Goal: Participate in discussion: Engage in conversation with other users on a specific topic

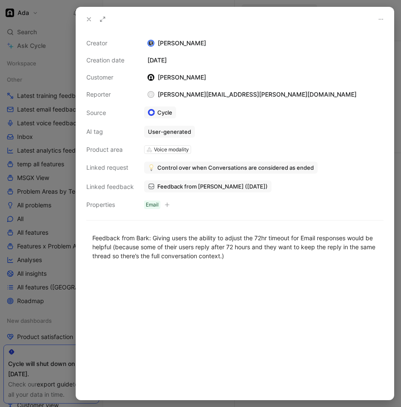
click at [58, 193] on div at bounding box center [200, 203] width 401 height 407
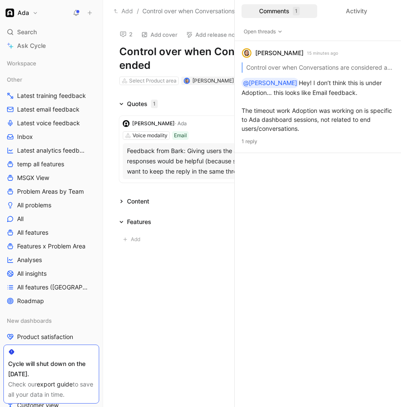
click at [126, 35] on use at bounding box center [123, 35] width 6 height 6
click at [220, 16] on div "Add / Control over when Conversations are considered as ended" at bounding box center [208, 11] width 196 height 14
drag, startPoint x: 235, startPoint y: 150, endPoint x: 422, endPoint y: 159, distance: 187.6
click at [401, 159] on html "Ada Search ⌘ K Ask Cycle Workspace Other Latest training feedback Latest email …" at bounding box center [200, 203] width 401 height 407
click at [201, 197] on div "Content" at bounding box center [252, 201] width 298 height 10
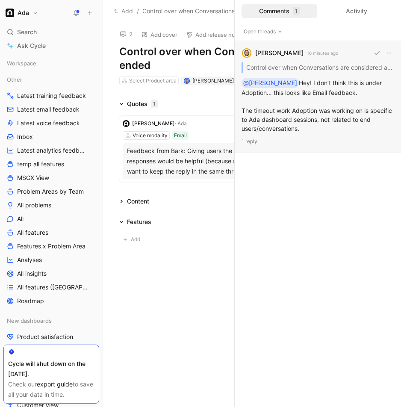
click at [323, 58] on div "Maggie Chen 16 minutes ago" at bounding box center [290, 53] width 97 height 10
click at [208, 162] on div "Feedback from Bark: Giving users the ability to adjust the 72hr timeout for Ema…" at bounding box center [252, 161] width 250 height 31
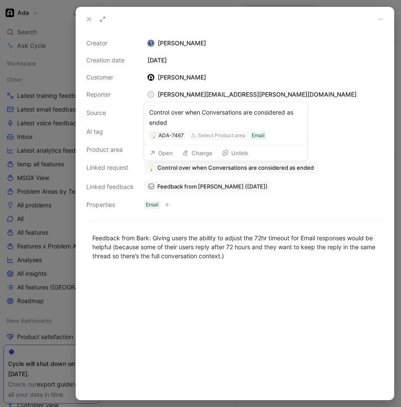
drag, startPoint x: 42, startPoint y: 140, endPoint x: 50, endPoint y: 131, distance: 11.6
click at [42, 140] on div at bounding box center [200, 203] width 401 height 407
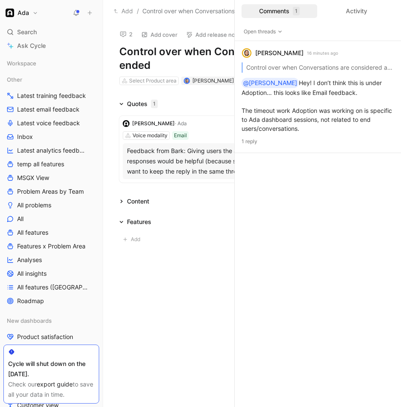
click at [126, 32] on icon at bounding box center [123, 34] width 7 height 7
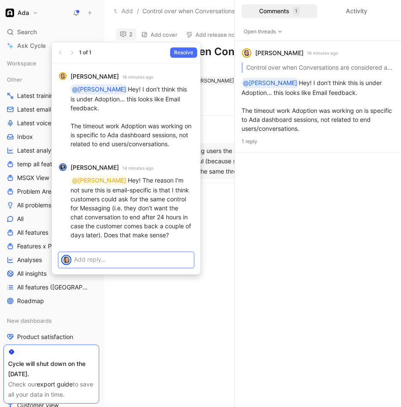
click at [107, 255] on p at bounding box center [132, 259] width 117 height 9
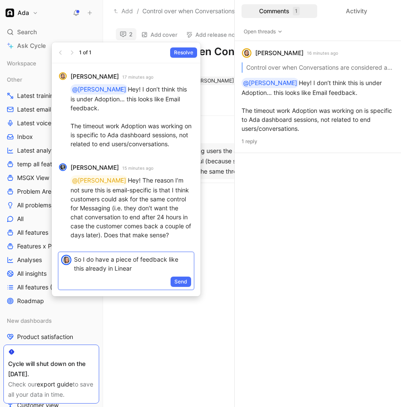
click at [141, 260] on p "So I do have a piece of feedback like this already in Linear" at bounding box center [132, 264] width 117 height 18
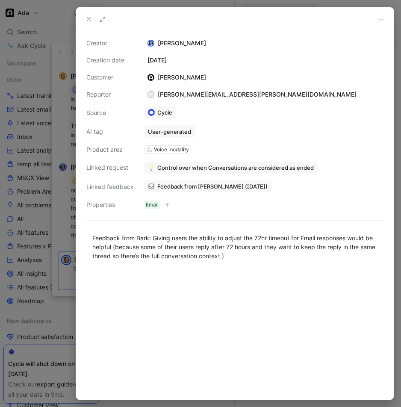
click at [5, 314] on div at bounding box center [200, 203] width 401 height 407
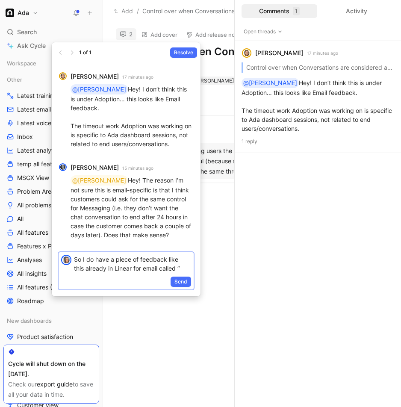
click at [184, 258] on p "So I do have a piece of feedback like this already in Linear for email called “" at bounding box center [132, 264] width 117 height 18
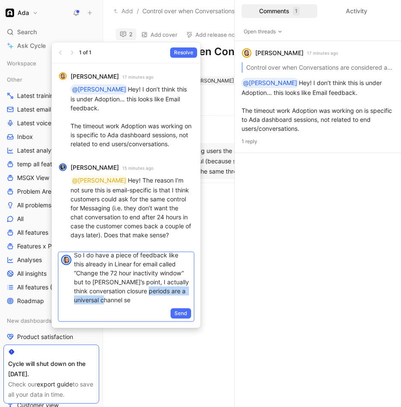
scroll to position [4, 0]
drag, startPoint x: 162, startPoint y: 288, endPoint x: 164, endPoint y: 294, distance: 6.9
click at [164, 294] on p "So I do have a piece of feedback like this already in Linear for email called “…" at bounding box center [132, 278] width 117 height 54
drag, startPoint x: 164, startPoint y: 294, endPoint x: 129, endPoint y: 283, distance: 36.7
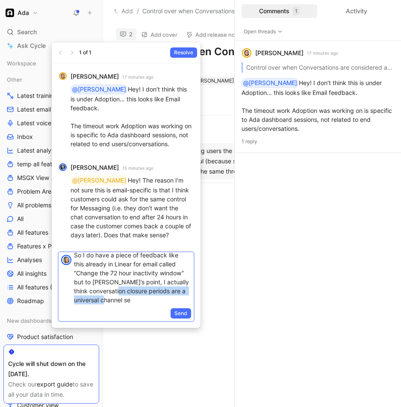
click at [129, 283] on p "So I do have a piece of feedback like this already in Linear for email called “…" at bounding box center [132, 278] width 117 height 54
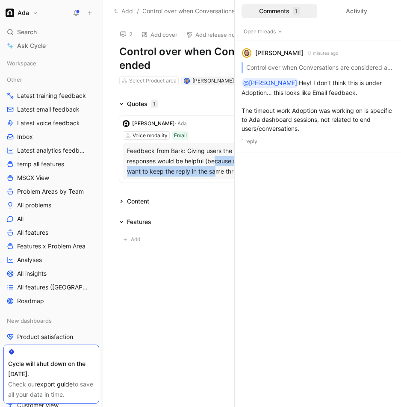
click at [220, 166] on div "Feedback from Bark: Giving users the ability to adjust the 72hr timeout for Ema…" at bounding box center [252, 161] width 250 height 31
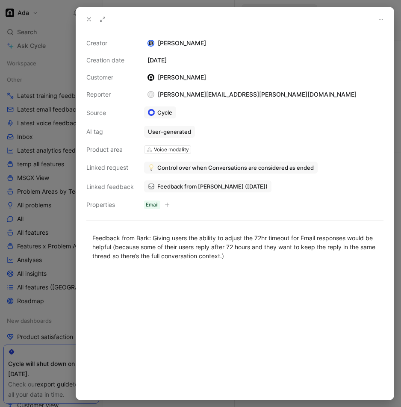
click at [53, 207] on div at bounding box center [200, 203] width 401 height 407
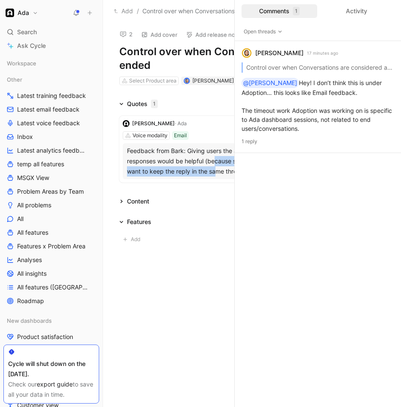
click at [192, 174] on div "Feedback from Bark: Giving users the ability to adjust the 72hr timeout for Ema…" at bounding box center [252, 161] width 250 height 31
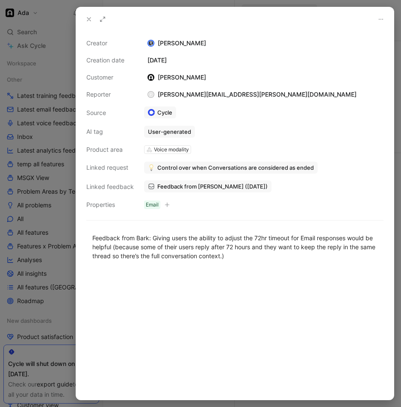
click at [60, 194] on div at bounding box center [200, 203] width 401 height 407
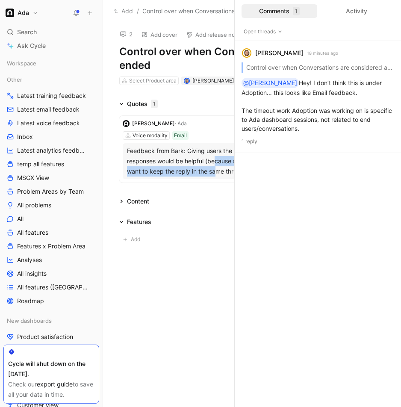
click at [127, 30] on button "2" at bounding box center [126, 34] width 21 height 12
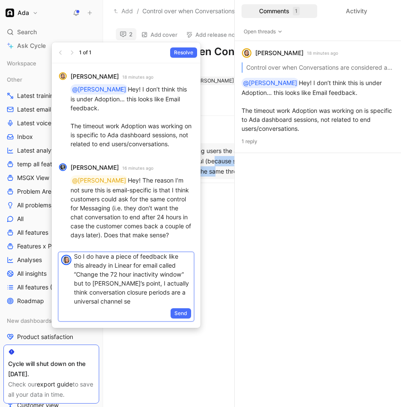
scroll to position [4, 0]
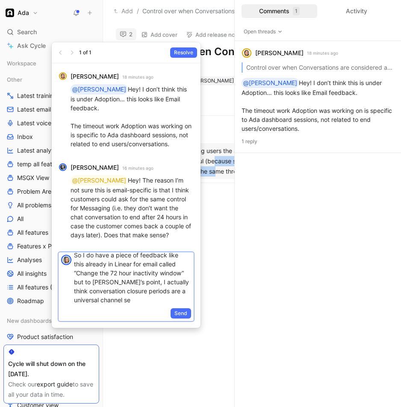
drag, startPoint x: 150, startPoint y: 292, endPoint x: 102, endPoint y: 286, distance: 48.2
click at [127, 285] on p "So I do have a piece of feedback like this already in Linear for email called “…" at bounding box center [132, 278] width 117 height 54
click at [157, 285] on p "So I do have a piece of feedback like this already in Linear for email called “…" at bounding box center [132, 278] width 117 height 54
drag, startPoint x: 158, startPoint y: 285, endPoint x: 170, endPoint y: 292, distance: 14.0
click at [167, 293] on p "So I do have a piece of feedback like this already in Linear for email called “…" at bounding box center [132, 278] width 117 height 54
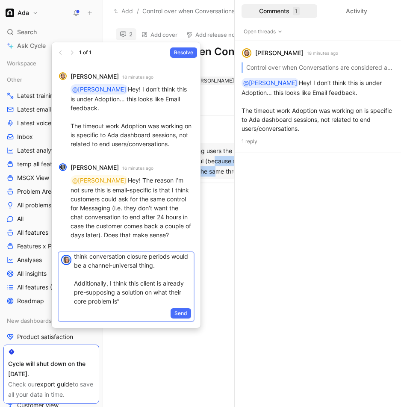
scroll to position [40, 0]
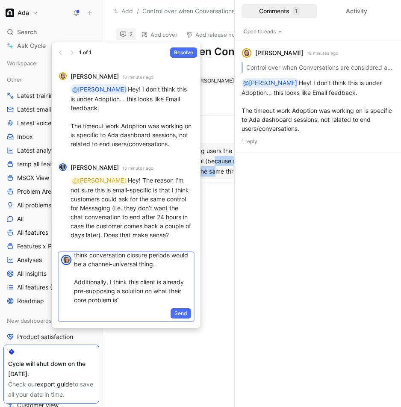
click at [145, 285] on p "So I do have a piece of feedback like this already in Linear for email called “…" at bounding box center [132, 260] width 117 height 90
drag, startPoint x: 134, startPoint y: 290, endPoint x: 178, endPoint y: 289, distance: 44.1
click at [175, 290] on p "So I do have a piece of feedback like this already in Linear for email called “…" at bounding box center [132, 242] width 117 height 126
drag, startPoint x: 136, startPoint y: 291, endPoint x: 212, endPoint y: 292, distance: 75.7
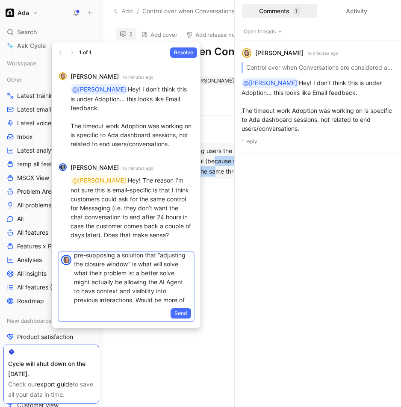
click at [212, 292] on body "Ada Search ⌘ K Ask Cycle Workspace Other Latest training feedback Latest email …" at bounding box center [200, 203] width 401 height 407
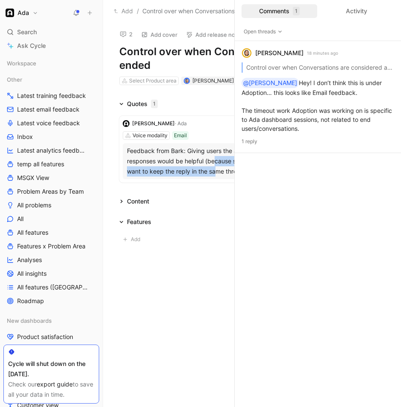
click at [212, 167] on div "Feedback from Bark: Giving users the ability to adjust the 72hr timeout for Ema…" at bounding box center [252, 161] width 250 height 31
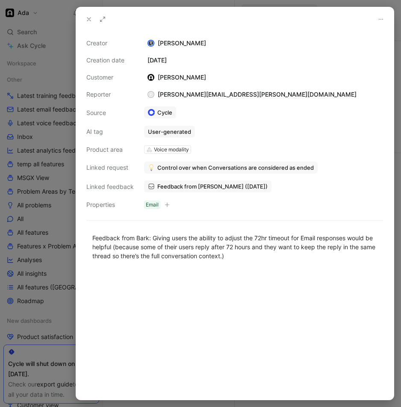
click at [46, 228] on div at bounding box center [200, 203] width 401 height 407
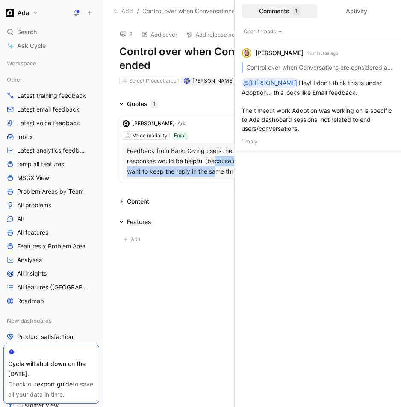
click at [128, 35] on button "2" at bounding box center [126, 34] width 21 height 12
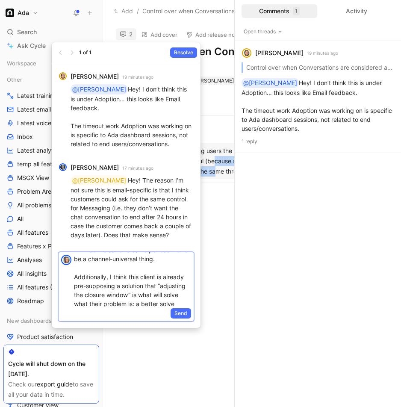
scroll to position [38, 0]
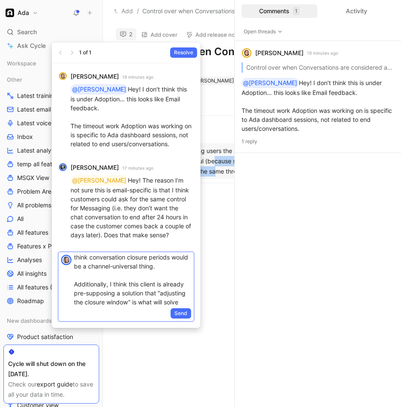
drag, startPoint x: 159, startPoint y: 251, endPoint x: 185, endPoint y: 272, distance: 33.5
click at [185, 272] on p "So I do have a piece of feedback like this already in Linear for email called “…" at bounding box center [132, 280] width 117 height 126
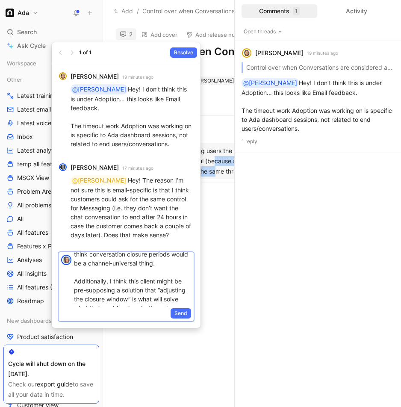
scroll to position [67, 0]
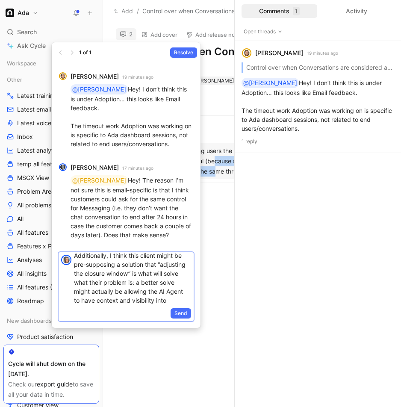
click at [85, 274] on p "So I do have a piece of feedback like this already in Linear for email called “…" at bounding box center [132, 251] width 117 height 126
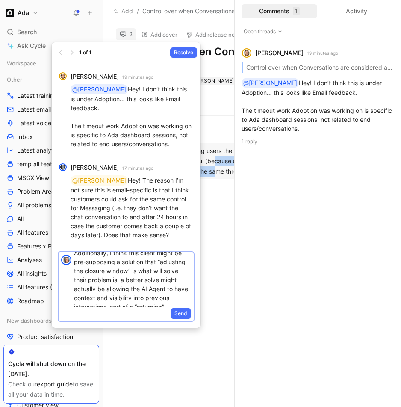
drag, startPoint x: 140, startPoint y: 265, endPoint x: 122, endPoint y: 269, distance: 18.5
click at [122, 269] on p "So I do have a piece of feedback like this already in Linear for email called “…" at bounding box center [132, 249] width 117 height 126
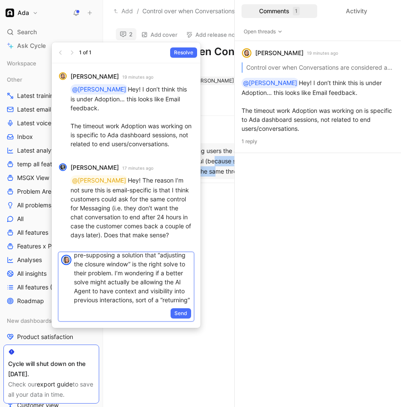
drag, startPoint x: 134, startPoint y: 284, endPoint x: 135, endPoint y: 289, distance: 4.9
click at [135, 289] on p "So I do have a piece of feedback like this already in Linear for email called “…" at bounding box center [132, 242] width 117 height 126
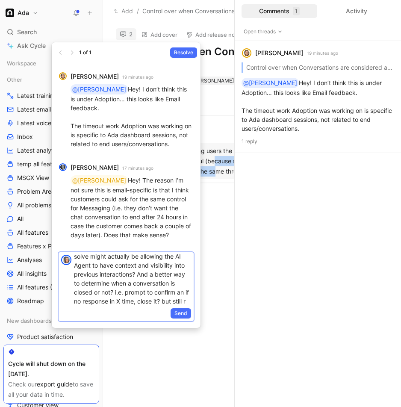
scroll to position [111, 0]
click at [186, 309] on span "Send" at bounding box center [181, 313] width 13 height 9
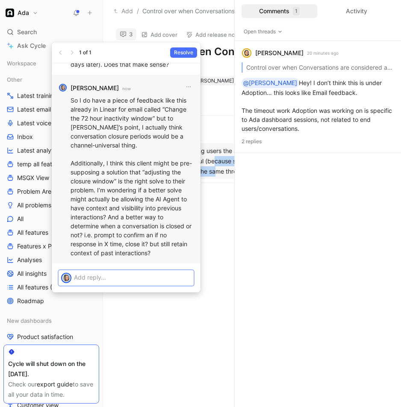
scroll to position [0, 0]
click at [190, 88] on icon "button" at bounding box center [188, 86] width 7 height 7
click at [192, 106] on div "Edit" at bounding box center [194, 105] width 40 height 10
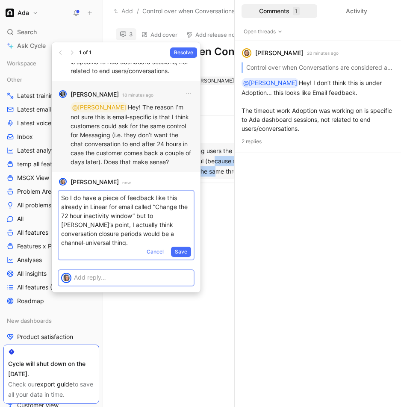
scroll to position [102, 0]
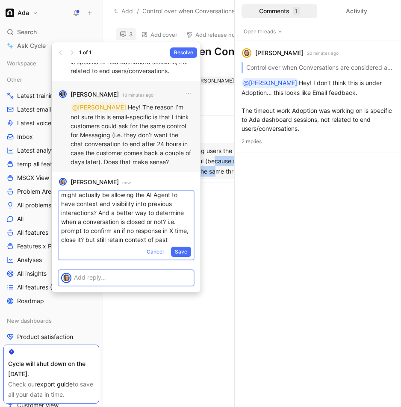
click at [160, 154] on p "@[PERSON_NAME]! The reason I’m not sure this is email-specific is that I think …" at bounding box center [132, 134] width 123 height 64
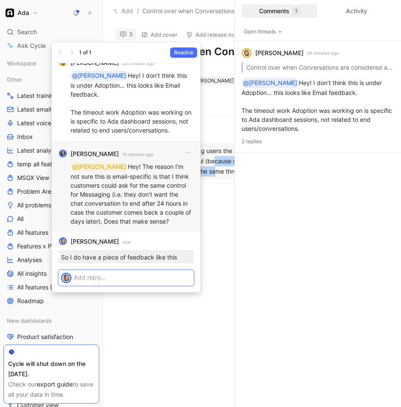
scroll to position [0, 0]
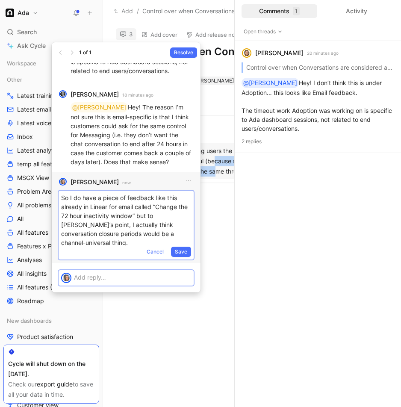
drag, startPoint x: 116, startPoint y: 234, endPoint x: 184, endPoint y: 232, distance: 68.1
click at [184, 232] on p "So I do have a piece of feedback like this already in Linear for email called “…" at bounding box center [126, 274] width 130 height 162
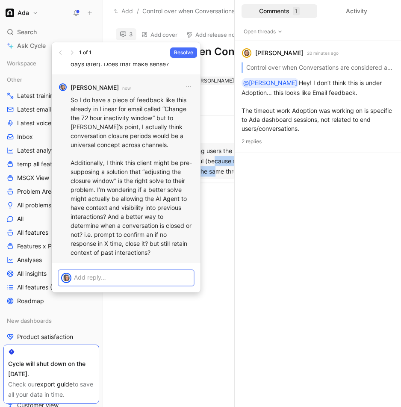
click at [164, 244] on p "So I do have a piece of feedback like this already in Linear for email called “…" at bounding box center [132, 176] width 123 height 162
click at [188, 83] on icon "button" at bounding box center [188, 86] width 7 height 7
click at [183, 104] on span "Edit" at bounding box center [179, 104] width 11 height 7
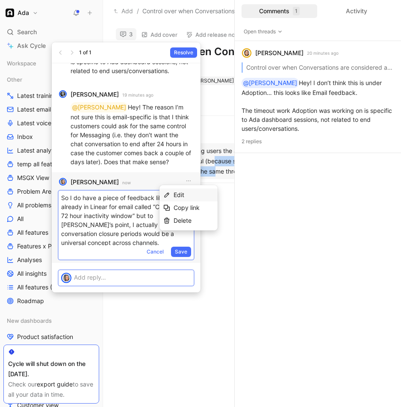
scroll to position [111, 0]
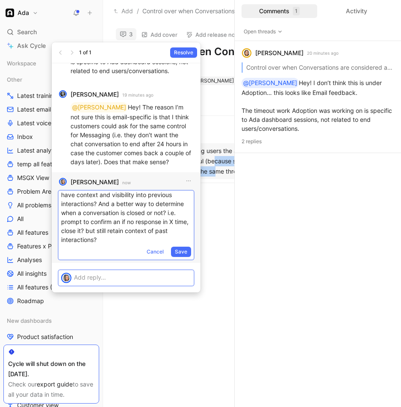
click at [114, 231] on p "So I do have a piece of feedback like this already in Linear for email called “…" at bounding box center [126, 164] width 130 height 162
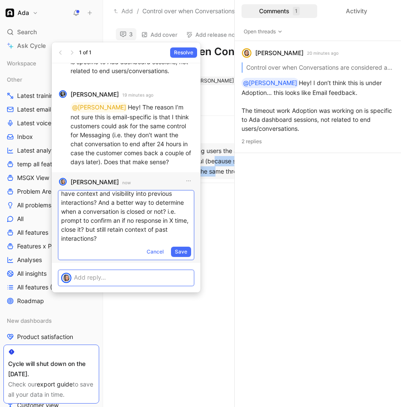
click at [85, 220] on p "So I do have a piece of feedback like this already in Linear for email called “…" at bounding box center [126, 162] width 130 height 162
drag, startPoint x: 143, startPoint y: 222, endPoint x: 178, endPoint y: 213, distance: 35.7
click at [175, 221] on p "So I do have a piece of feedback like this already in Linear for email called “…" at bounding box center [126, 162] width 130 height 162
drag, startPoint x: 178, startPoint y: 213, endPoint x: 184, endPoint y: 211, distance: 6.5
click at [178, 213] on p "So I do have a piece of feedback like this already in Linear for email called “…" at bounding box center [126, 162] width 130 height 162
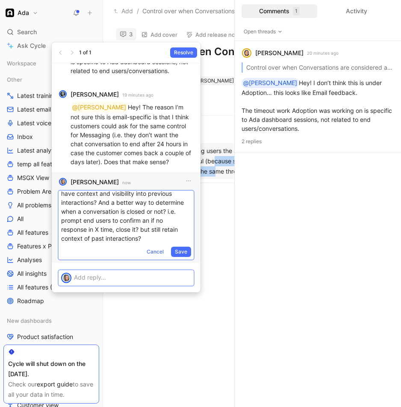
scroll to position [112, 0]
drag, startPoint x: 182, startPoint y: 222, endPoint x: 132, endPoint y: 231, distance: 51.3
click at [132, 231] on p "So I do have a piece of feedback like this already in Linear for email called “…" at bounding box center [126, 163] width 130 height 162
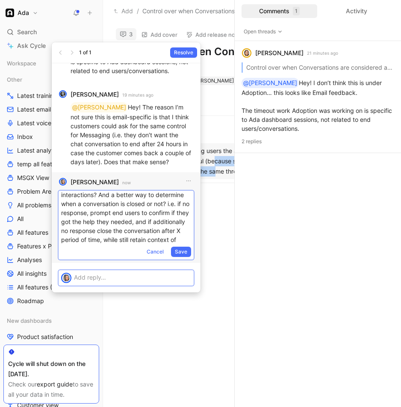
scroll to position [130, 0]
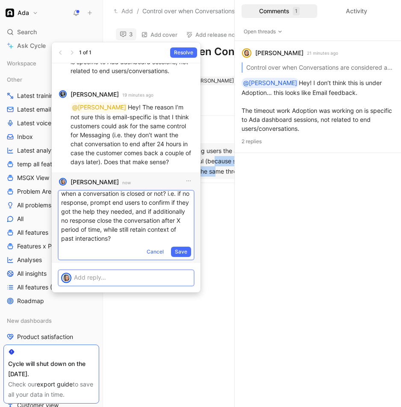
click at [77, 241] on p "So I do have a piece of feedback like this already in Linear for email called “…" at bounding box center [126, 153] width 130 height 180
click at [184, 251] on span "Save" at bounding box center [181, 252] width 12 height 9
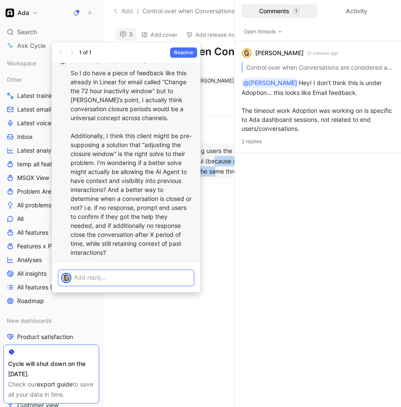
scroll to position [0, 0]
click at [114, 276] on p at bounding box center [132, 277] width 117 height 9
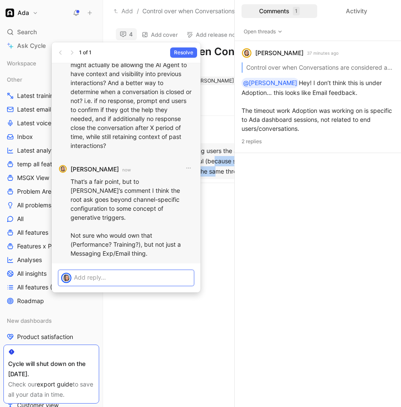
scroll to position [0, 0]
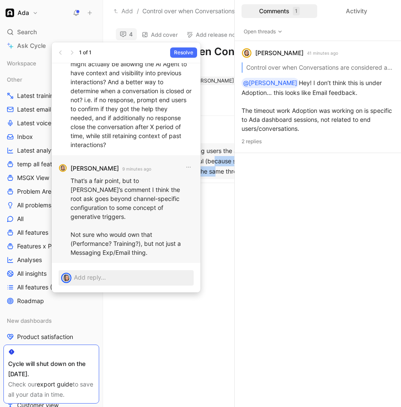
drag, startPoint x: 200, startPoint y: 197, endPoint x: 261, endPoint y: 48, distance: 161.0
click at [201, 196] on body "Ada Search ⌘ K Ask Cycle Workspace Other Latest training feedback Latest email …" at bounding box center [200, 203] width 401 height 407
